Goal: Information Seeking & Learning: Learn about a topic

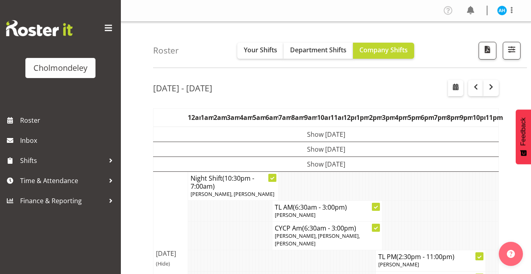
scroll to position [230, 0]
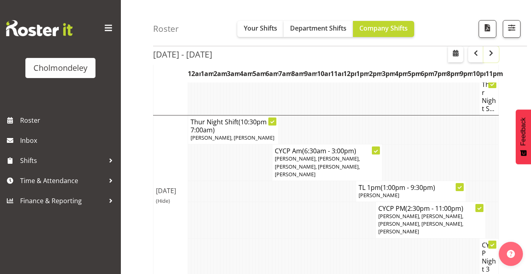
click at [490, 54] on span "button" at bounding box center [491, 53] width 10 height 10
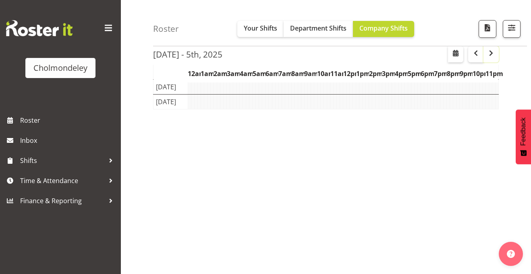
scroll to position [122, 0]
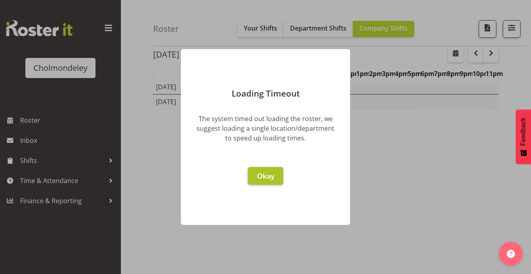
click at [269, 175] on span "Okay" at bounding box center [265, 176] width 17 height 10
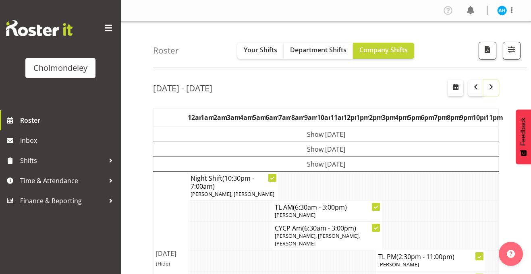
click at [487, 88] on span "button" at bounding box center [491, 87] width 10 height 10
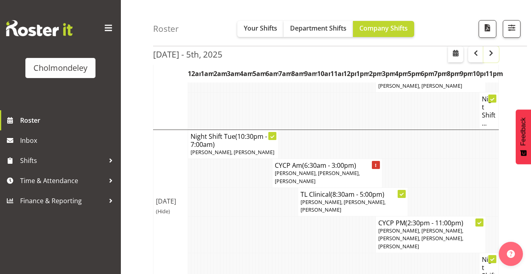
scroll to position [309, 0]
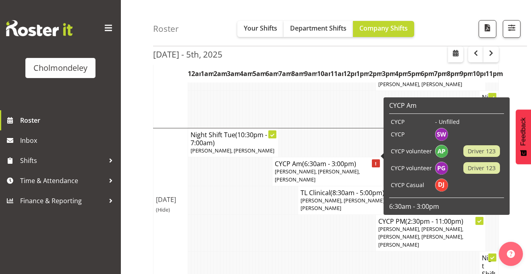
click at [248, 195] on td at bounding box center [247, 200] width 3 height 29
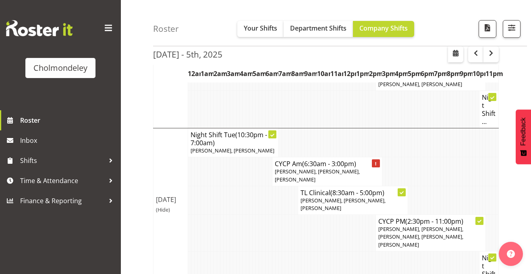
click at [289, 168] on span "[PERSON_NAME], [PERSON_NAME], [PERSON_NAME]" at bounding box center [317, 175] width 85 height 15
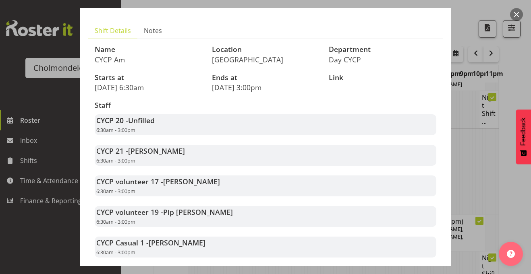
scroll to position [86, 0]
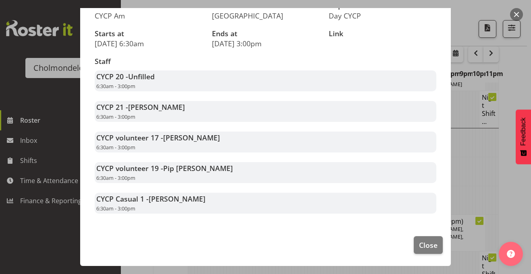
click at [514, 14] on button "button" at bounding box center [516, 14] width 13 height 13
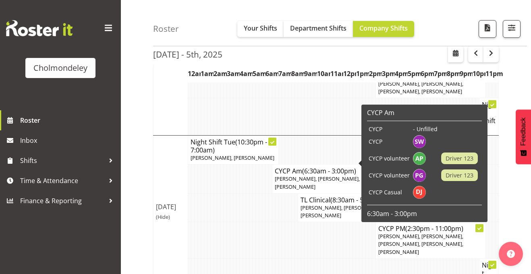
scroll to position [302, 0]
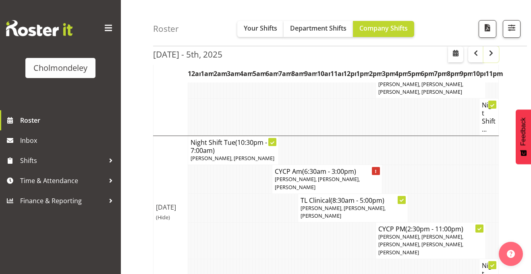
click at [488, 55] on span "button" at bounding box center [491, 53] width 10 height 10
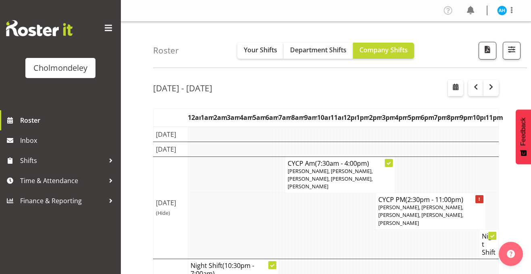
click at [357, 139] on td at bounding box center [357, 134] width 3 height 15
click at [218, 142] on td at bounding box center [218, 134] width 3 height 15
click at [222, 157] on td at bounding box center [221, 149] width 3 height 15
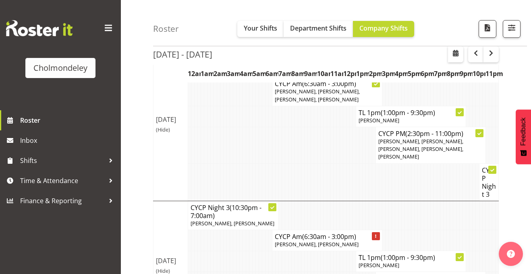
scroll to position [404, 0]
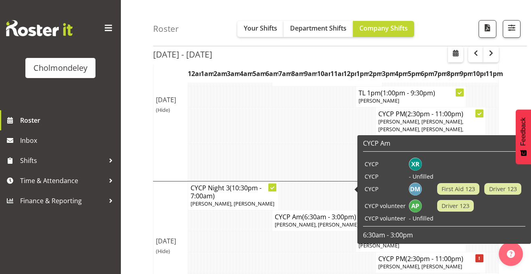
click at [327, 253] on td at bounding box center [328, 263] width 3 height 21
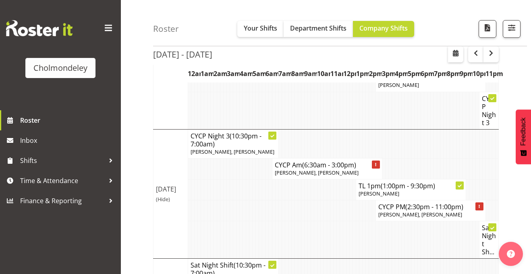
scroll to position [470, 0]
